Goal: Find specific page/section: Find specific page/section

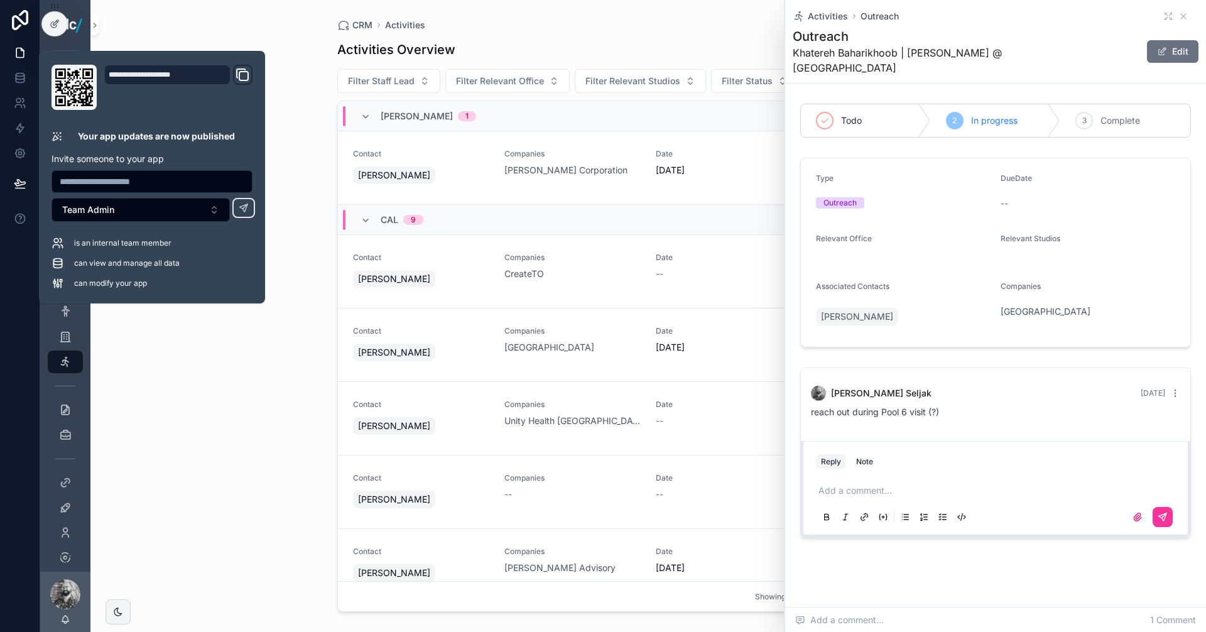
click at [282, 464] on div "CRM Activities Activities Overview Export Add Activity Filter Staff Lead Filter…" at bounding box center [647, 316] width 1115 height 632
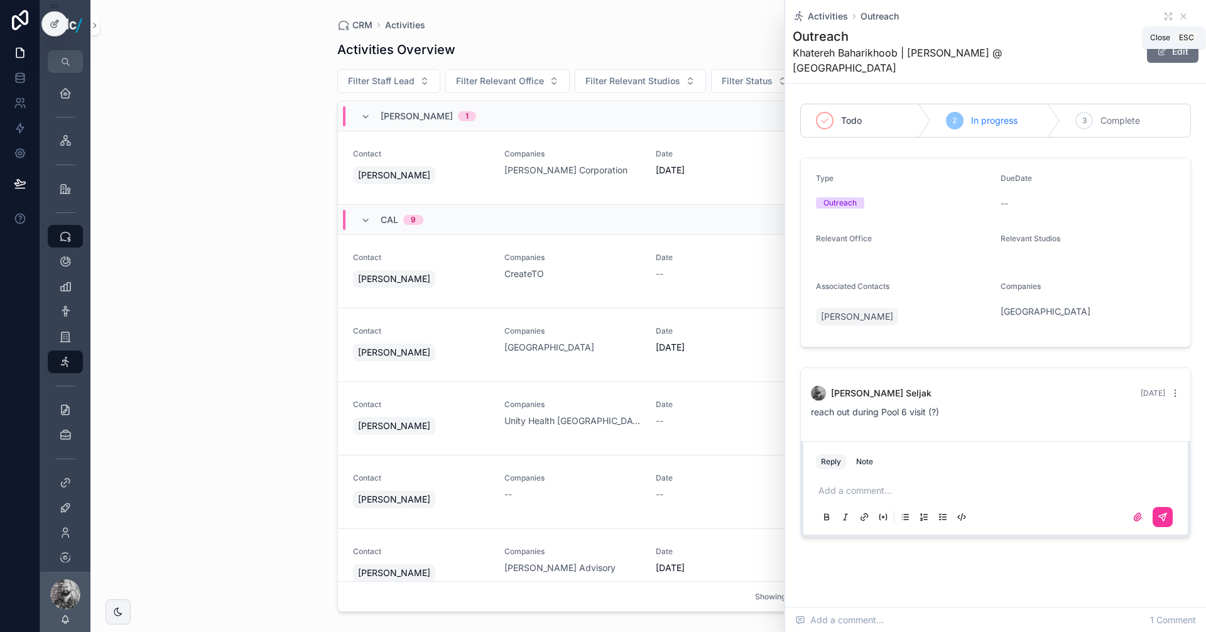
click at [1178, 17] on icon "scrollable content" at bounding box center [1183, 16] width 10 height 10
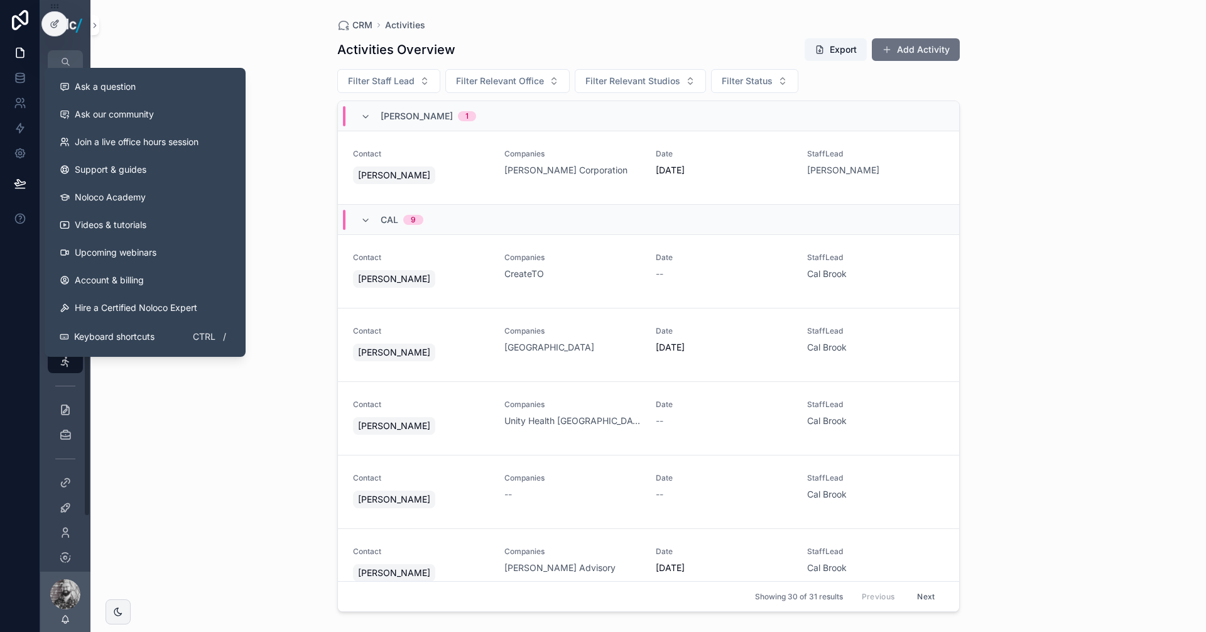
click at [226, 43] on div "CRM Activities Activities Overview Export Add Activity Filter Staff Lead Filter…" at bounding box center [647, 316] width 1115 height 632
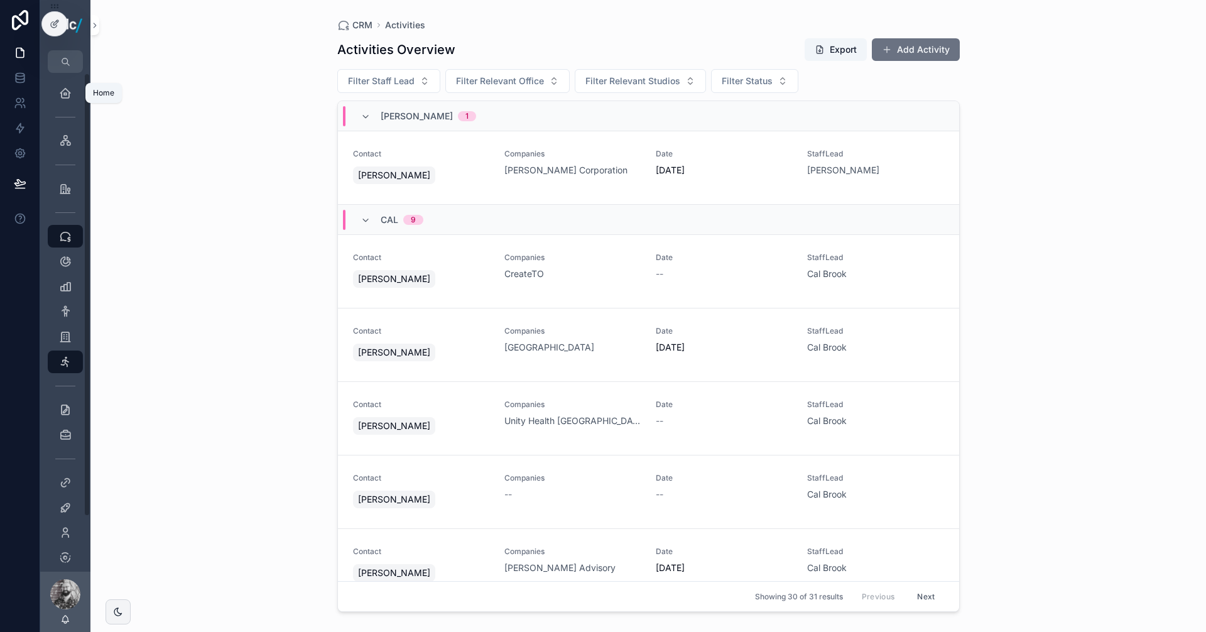
click at [61, 94] on icon "scrollable content" at bounding box center [65, 93] width 13 height 13
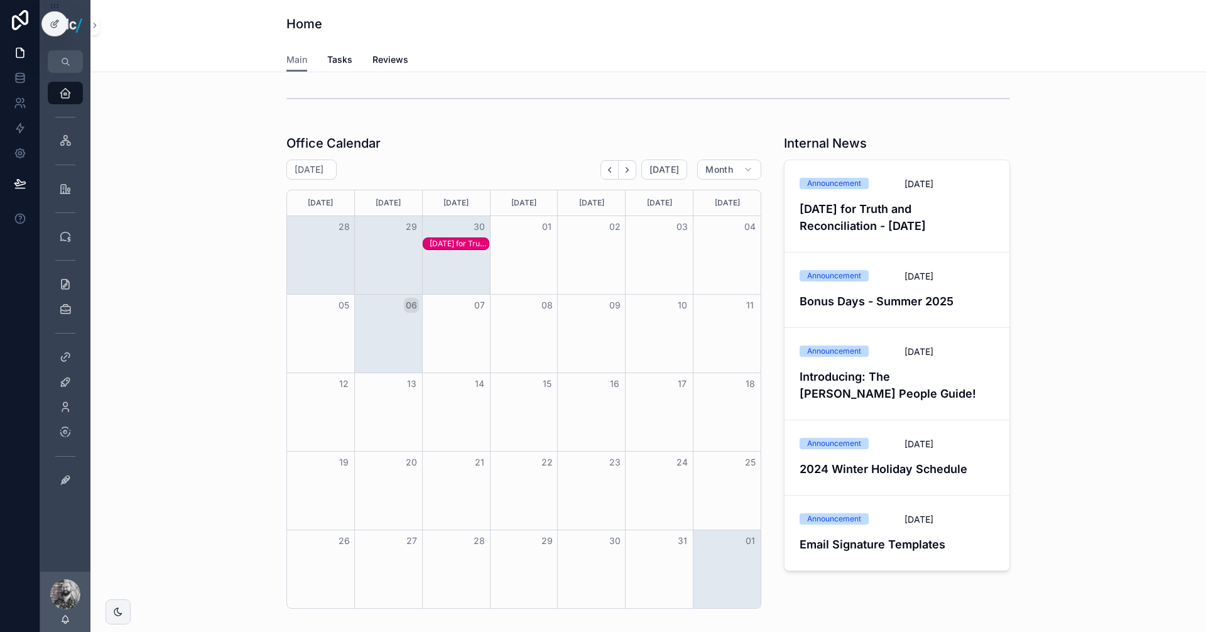
scroll to position [352, 0]
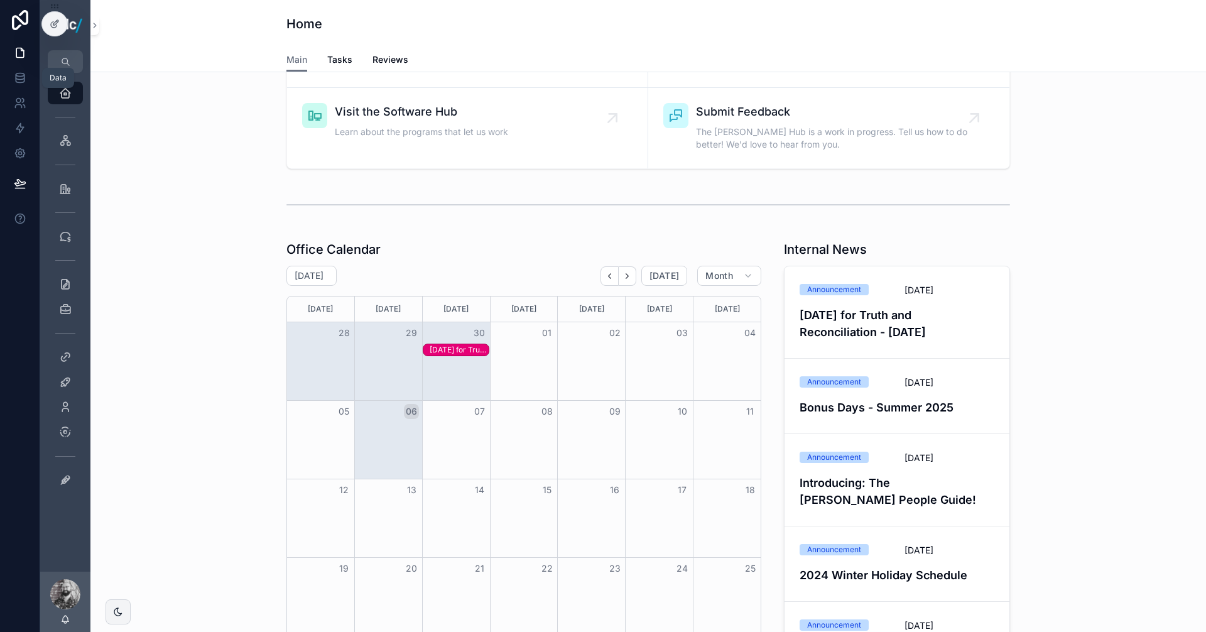
click at [11, 74] on link at bounding box center [20, 77] width 40 height 25
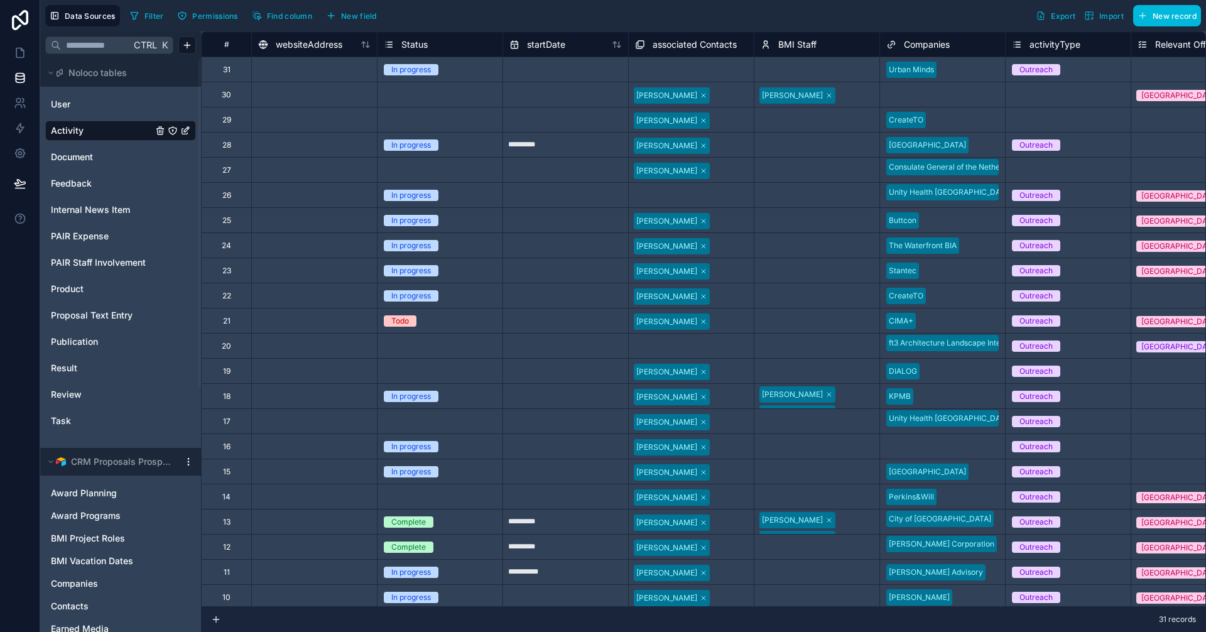
click at [100, 214] on span "Internal News Item" at bounding box center [90, 209] width 79 height 13
